Goal: Navigation & Orientation: Go to known website

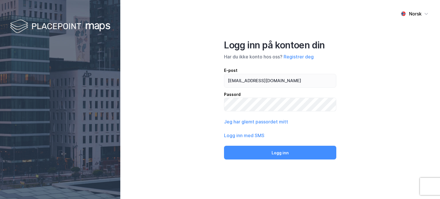
type input "[EMAIL_ADDRESS][DOMAIN_NAME]"
click at [224, 146] on button "Logg inn" at bounding box center [280, 153] width 112 height 14
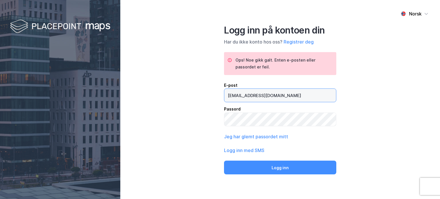
click at [270, 95] on input "[EMAIL_ADDRESS][DOMAIN_NAME]" at bounding box center [280, 95] width 112 height 13
click at [186, 136] on div "Norsk Logg inn på kontoen din Har du ikke konto hos oss? Registrer deg Ops! Noe…" at bounding box center [280, 99] width 320 height 199
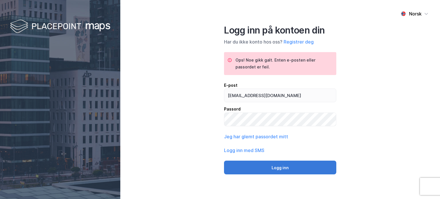
click at [256, 165] on button "Logg inn" at bounding box center [280, 168] width 112 height 14
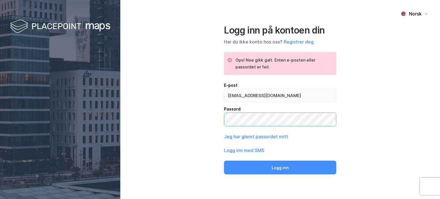
click at [224, 161] on button "Logg inn" at bounding box center [280, 168] width 112 height 14
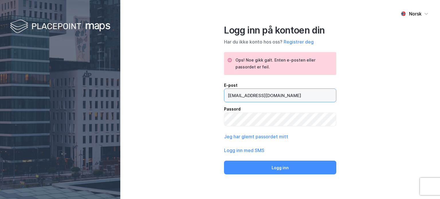
click at [262, 95] on input "[EMAIL_ADDRESS][DOMAIN_NAME]" at bounding box center [280, 95] width 112 height 13
click at [192, 117] on div "Norsk Logg inn på kontoen din Har du ikke konto hos oss? Registrer deg Ops! Noe…" at bounding box center [280, 99] width 320 height 199
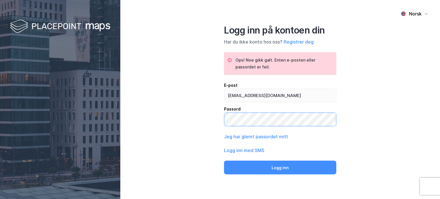
click at [224, 161] on button "Logg inn" at bounding box center [280, 168] width 112 height 14
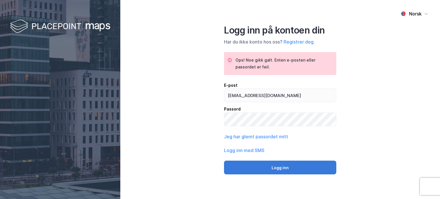
click at [248, 163] on button "Logg inn" at bounding box center [280, 168] width 112 height 14
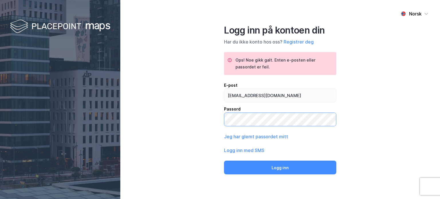
click at [224, 161] on button "Logg inn" at bounding box center [280, 168] width 112 height 14
